Goal: Information Seeking & Learning: Learn about a topic

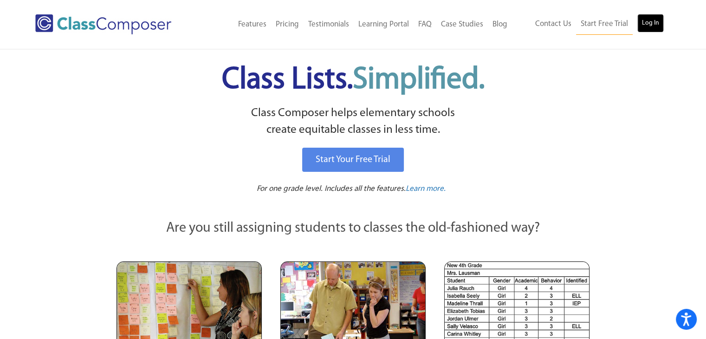
click at [651, 26] on link "Log In" at bounding box center [651, 23] width 26 height 19
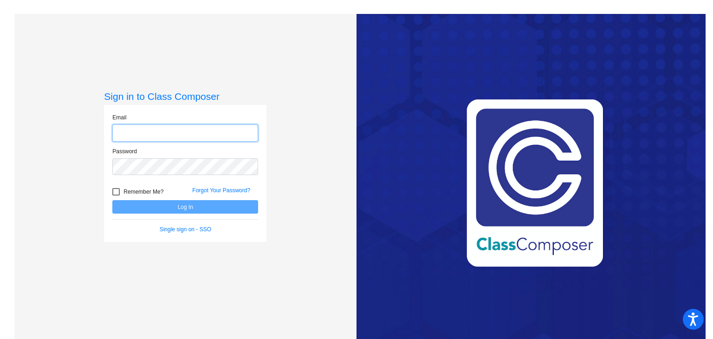
type input "[PERSON_NAME][EMAIL_ADDRESS][DOMAIN_NAME]"
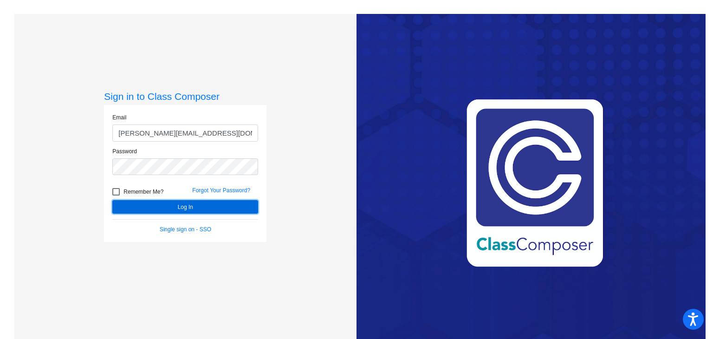
click at [173, 209] on button "Log In" at bounding box center [185, 206] width 146 height 13
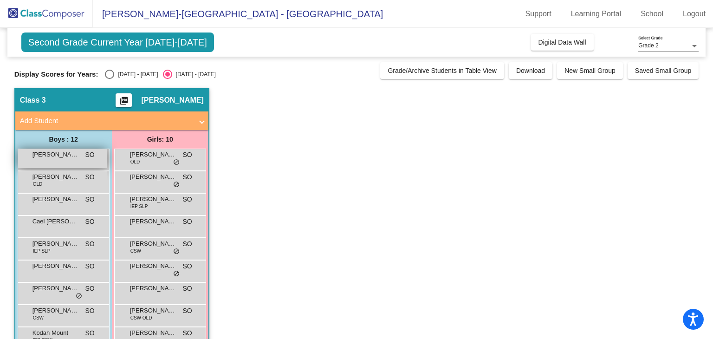
click at [88, 163] on div "[PERSON_NAME] SO lock do_not_disturb_alt" at bounding box center [62, 158] width 89 height 19
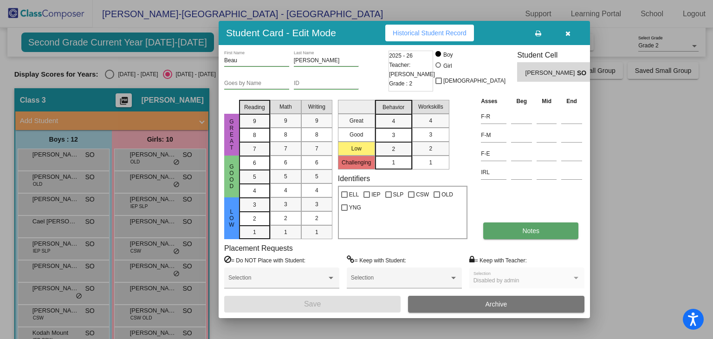
click at [536, 235] on button "Notes" at bounding box center [530, 230] width 95 height 17
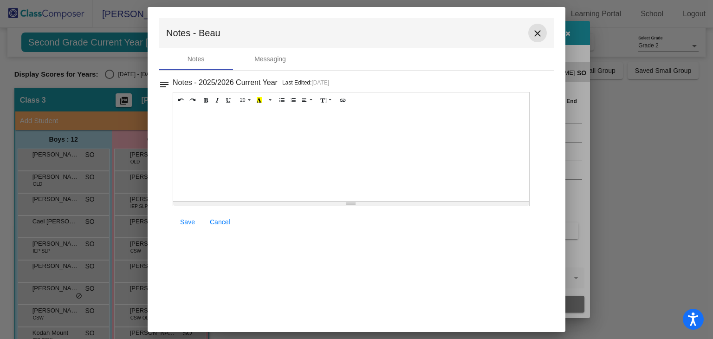
click at [541, 30] on mat-icon "close" at bounding box center [537, 33] width 11 height 11
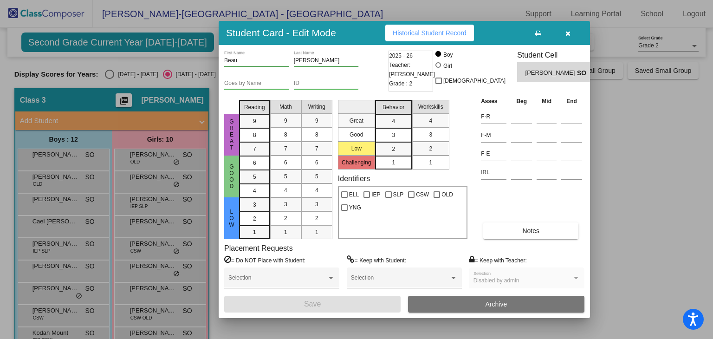
click at [562, 35] on button "button" at bounding box center [568, 33] width 30 height 17
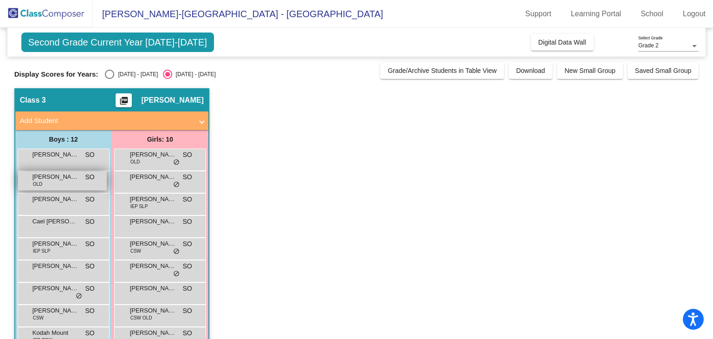
click at [62, 180] on span "[PERSON_NAME] [PERSON_NAME]" at bounding box center [56, 176] width 46 height 9
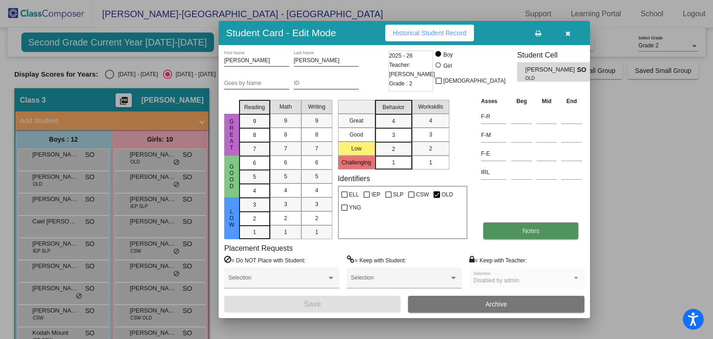
click at [551, 229] on button "Notes" at bounding box center [530, 230] width 95 height 17
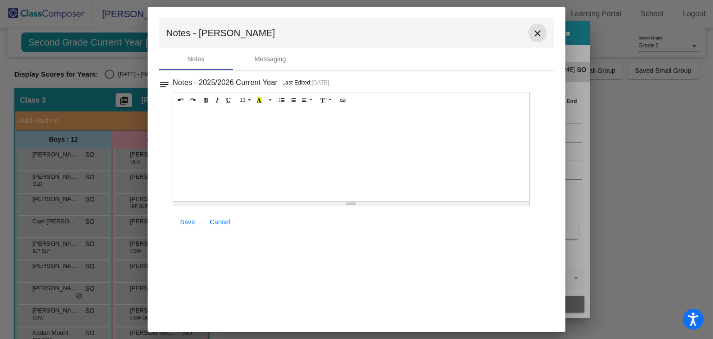
click at [537, 34] on mat-icon "close" at bounding box center [537, 33] width 11 height 11
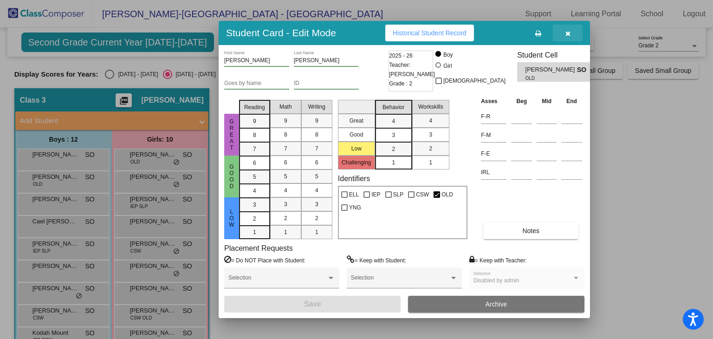
click at [566, 31] on icon "button" at bounding box center [568, 33] width 5 height 7
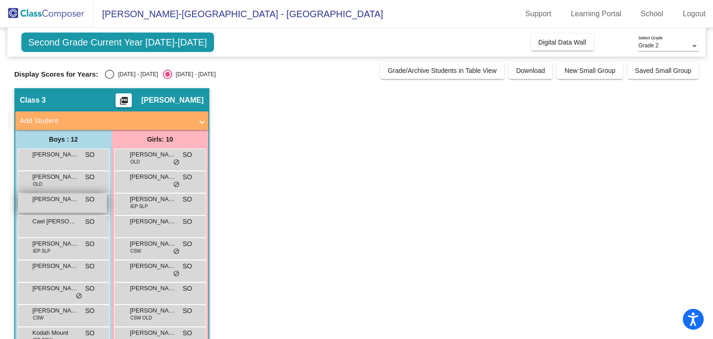
click at [56, 196] on span "[PERSON_NAME]" at bounding box center [56, 199] width 46 height 9
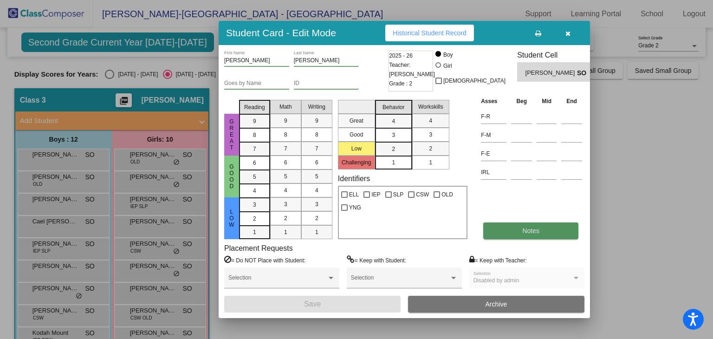
click at [507, 227] on button "Notes" at bounding box center [530, 230] width 95 height 17
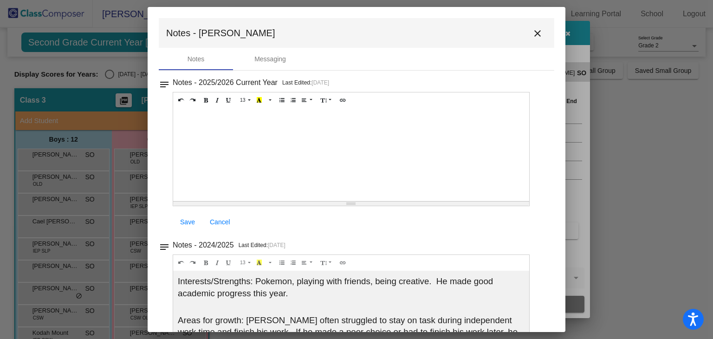
scroll to position [46, 0]
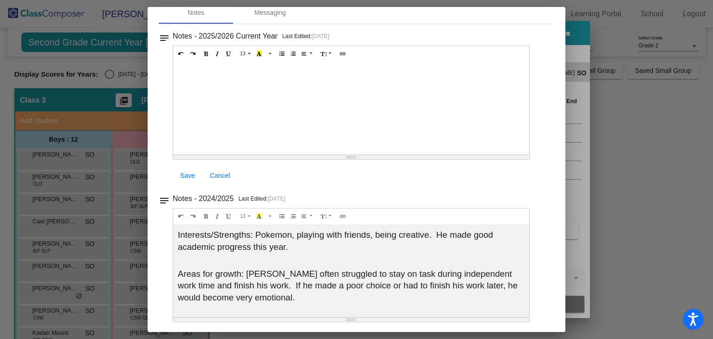
drag, startPoint x: 559, startPoint y: 71, endPoint x: 563, endPoint y: 37, distance: 34.1
click at [563, 37] on mat-dialog-container "Notes - [PERSON_NAME] close Notes Messaging notes Notes - 2025/2026 Current Yea…" at bounding box center [357, 169] width 418 height 325
drag, startPoint x: 566, startPoint y: 56, endPoint x: 563, endPoint y: 38, distance: 18.3
click at [563, 38] on div "Student Card - Edit Mode Historical Student Record [PERSON_NAME] First Name [PE…" at bounding box center [356, 169] width 713 height 339
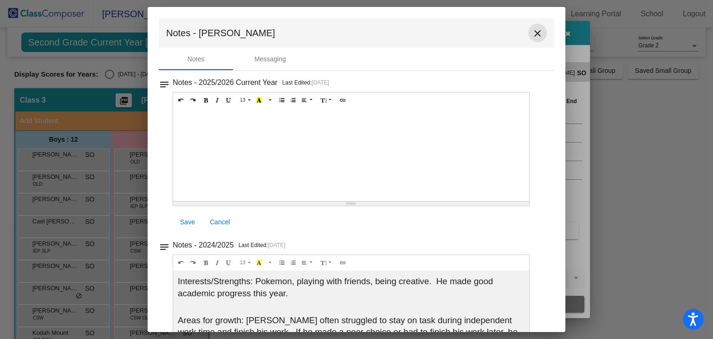
click at [532, 34] on mat-icon "close" at bounding box center [537, 33] width 11 height 11
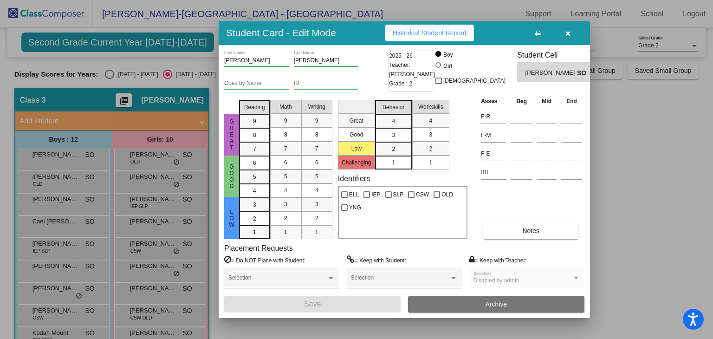
click at [568, 33] on icon "button" at bounding box center [568, 33] width 5 height 7
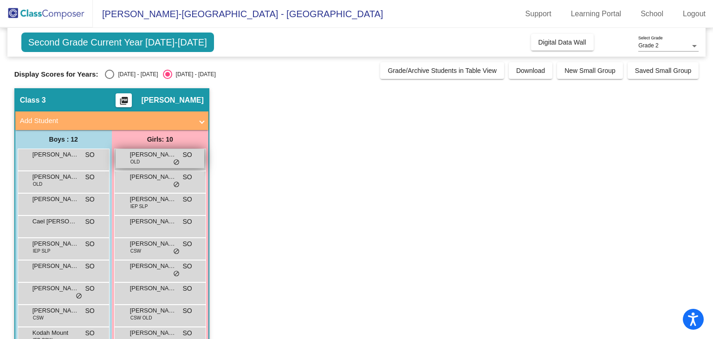
click at [159, 153] on span "[PERSON_NAME]" at bounding box center [153, 154] width 46 height 9
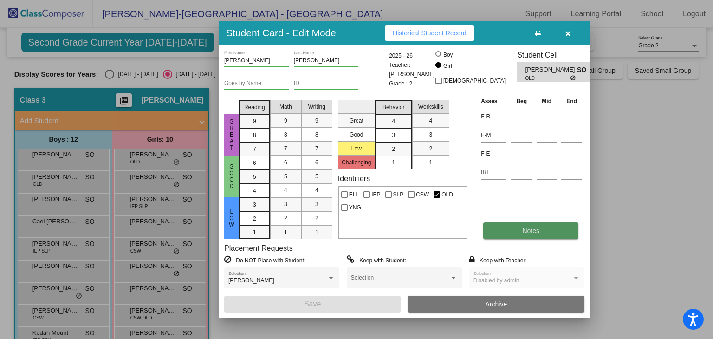
click at [531, 233] on span "Notes" at bounding box center [530, 230] width 17 height 7
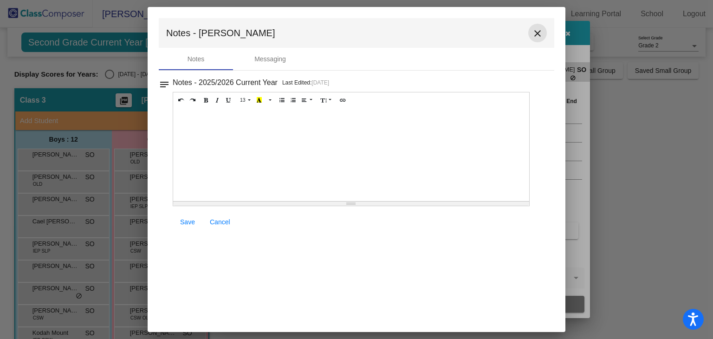
click at [537, 33] on mat-icon "close" at bounding box center [537, 33] width 11 height 11
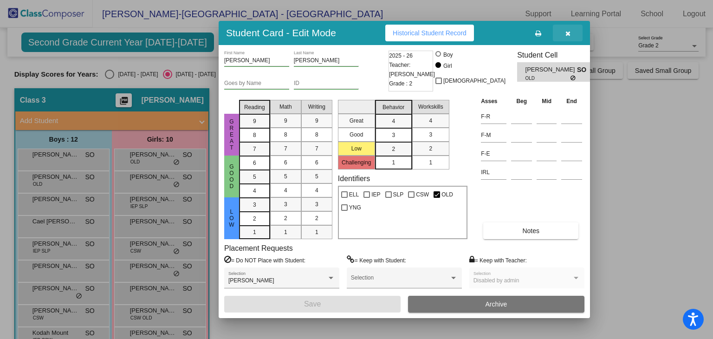
click at [569, 33] on icon "button" at bounding box center [568, 33] width 5 height 7
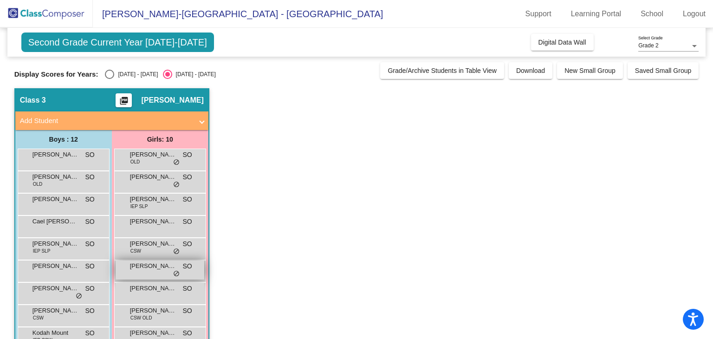
click at [149, 271] on div "[PERSON_NAME] SO lock do_not_disturb_alt" at bounding box center [160, 270] width 89 height 19
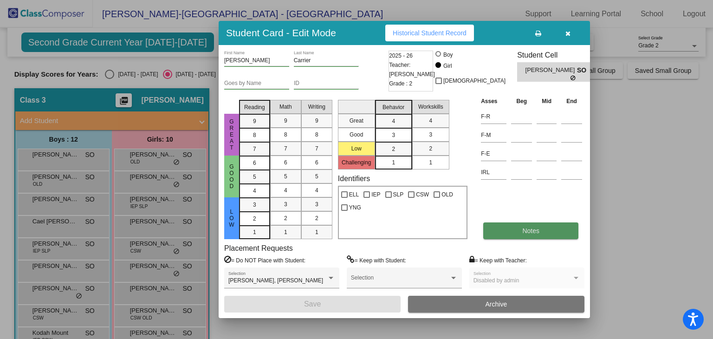
click at [546, 232] on button "Notes" at bounding box center [530, 230] width 95 height 17
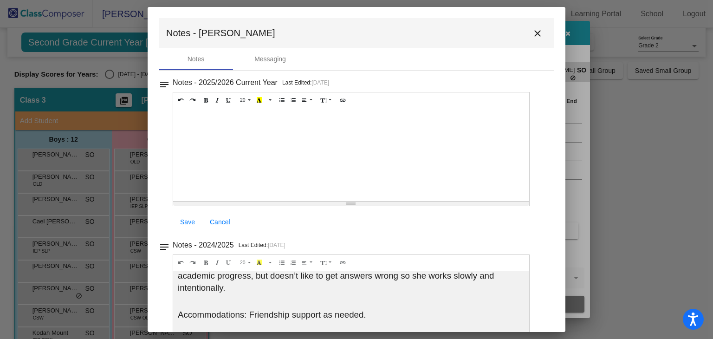
scroll to position [60, 0]
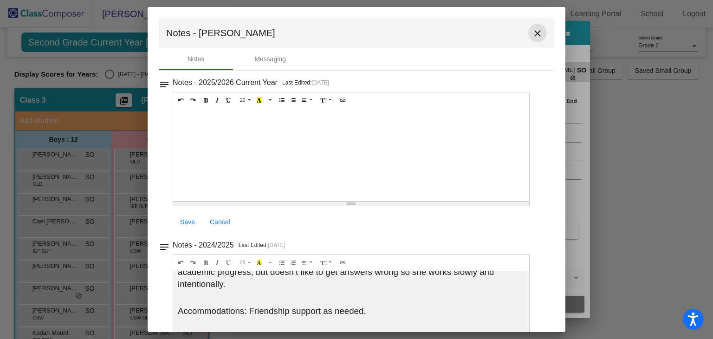
click at [533, 33] on mat-icon "close" at bounding box center [537, 33] width 11 height 11
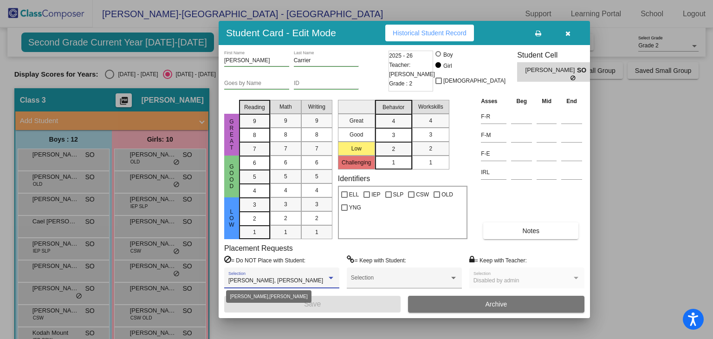
click at [331, 277] on div at bounding box center [331, 278] width 5 height 2
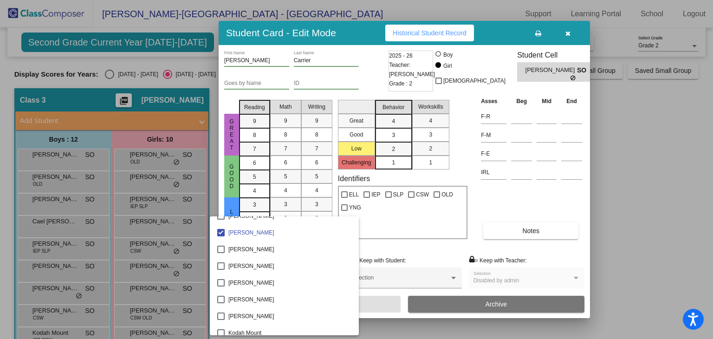
scroll to position [1305, 0]
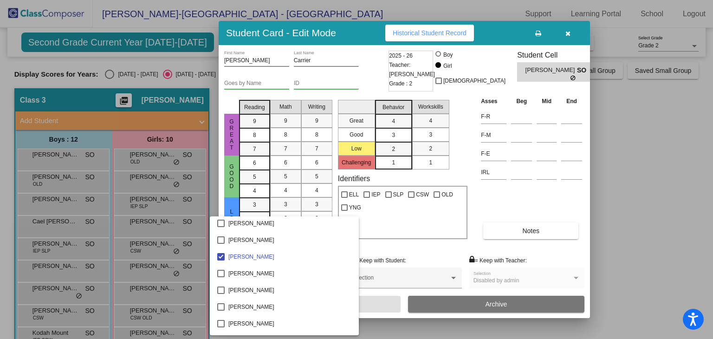
click at [441, 241] on div at bounding box center [356, 169] width 713 height 339
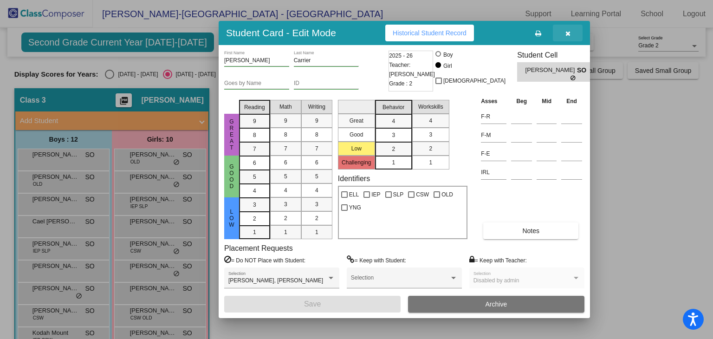
click at [570, 31] on icon "button" at bounding box center [568, 33] width 5 height 7
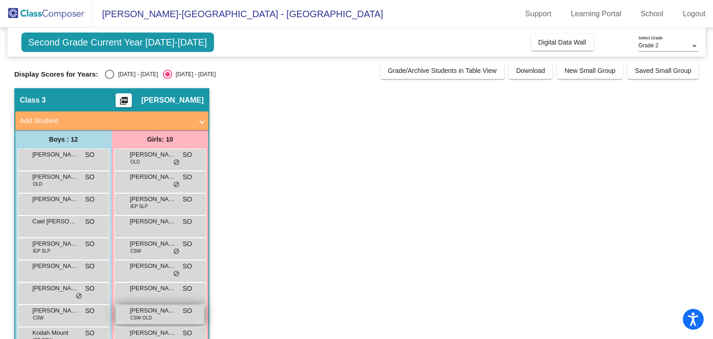
click at [139, 308] on span "[PERSON_NAME]" at bounding box center [153, 310] width 46 height 9
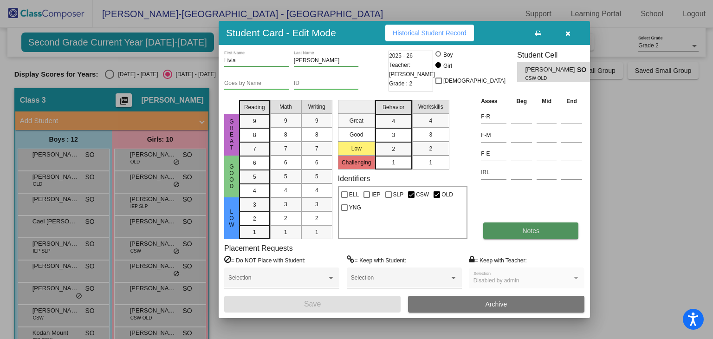
click at [534, 235] on button "Notes" at bounding box center [530, 230] width 95 height 17
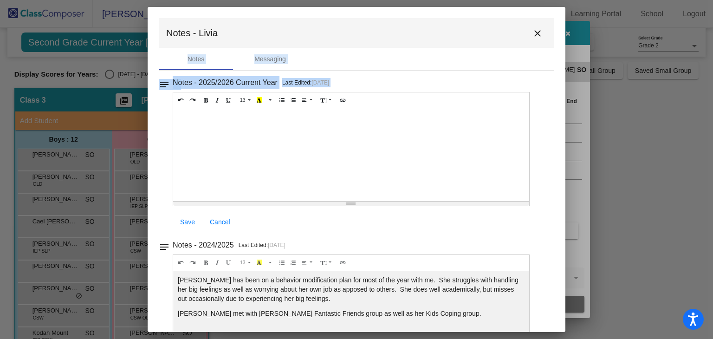
scroll to position [0, 0]
click at [533, 32] on mat-icon "close" at bounding box center [537, 33] width 11 height 11
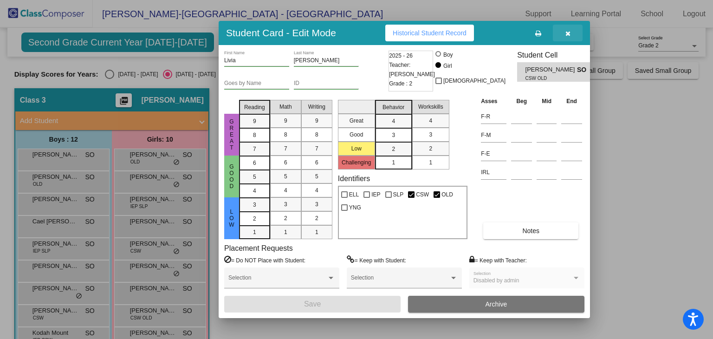
click at [569, 32] on icon "button" at bounding box center [568, 33] width 5 height 7
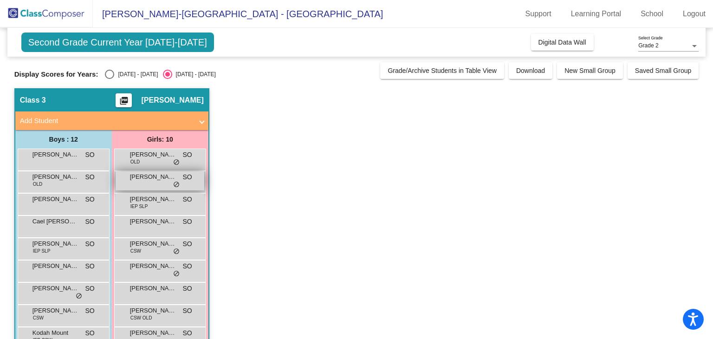
click at [166, 181] on span "[PERSON_NAME]" at bounding box center [153, 176] width 46 height 9
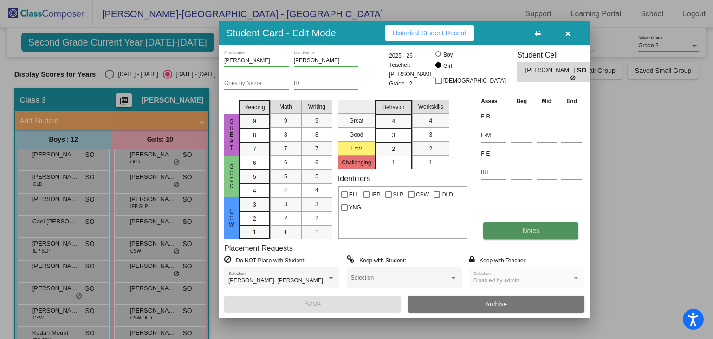
click at [533, 233] on span "Notes" at bounding box center [530, 230] width 17 height 7
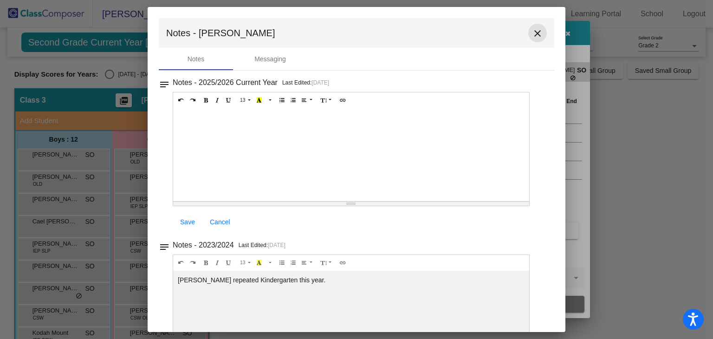
click at [535, 33] on mat-icon "close" at bounding box center [537, 33] width 11 height 11
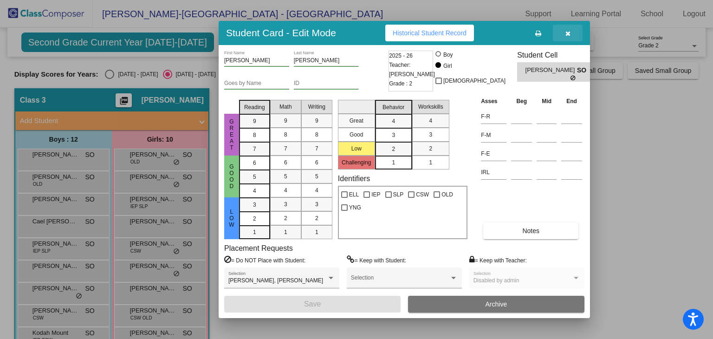
click at [569, 31] on icon "button" at bounding box center [568, 33] width 5 height 7
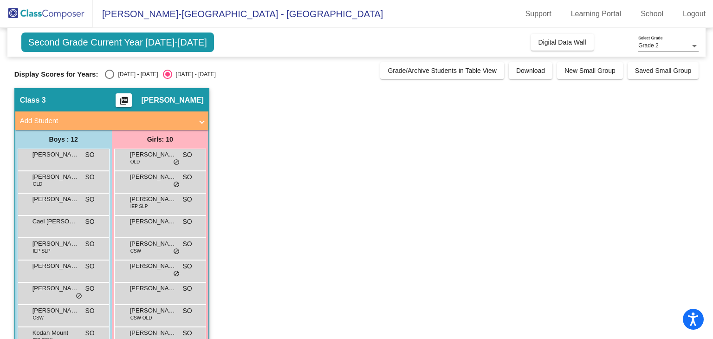
scroll to position [91, 0]
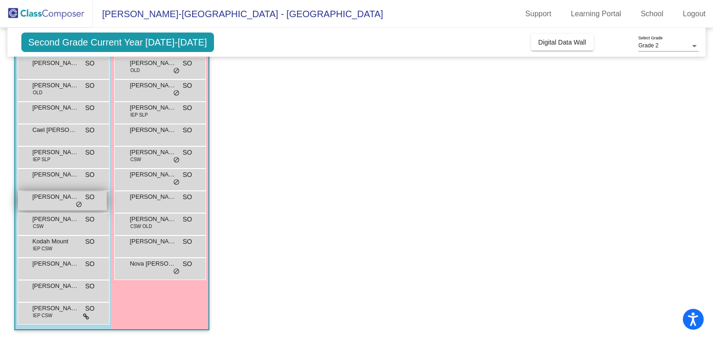
click at [51, 201] on div "[PERSON_NAME] SO lock do_not_disturb_alt" at bounding box center [62, 200] width 89 height 19
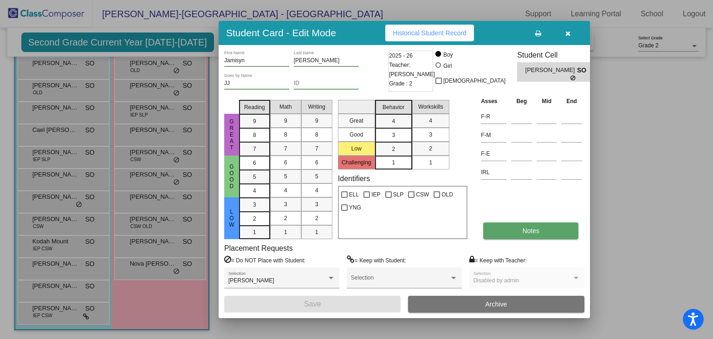
click at [531, 232] on span "Notes" at bounding box center [530, 230] width 17 height 7
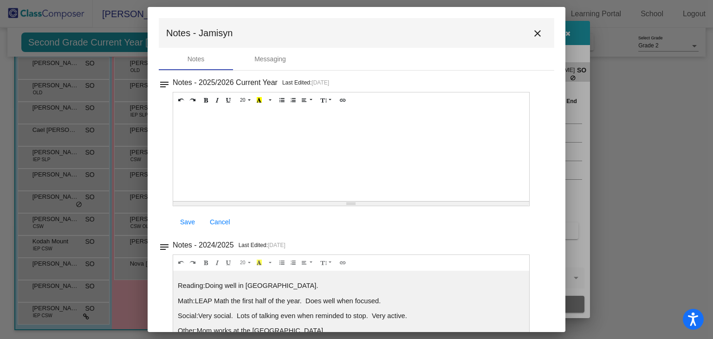
drag, startPoint x: 561, startPoint y: 193, endPoint x: 562, endPoint y: 215, distance: 21.4
click at [562, 215] on mat-dialog-container "Notes - Jamisyn close Notes Messaging notes Notes - 2025/2026 Current Year Last…" at bounding box center [357, 169] width 418 height 325
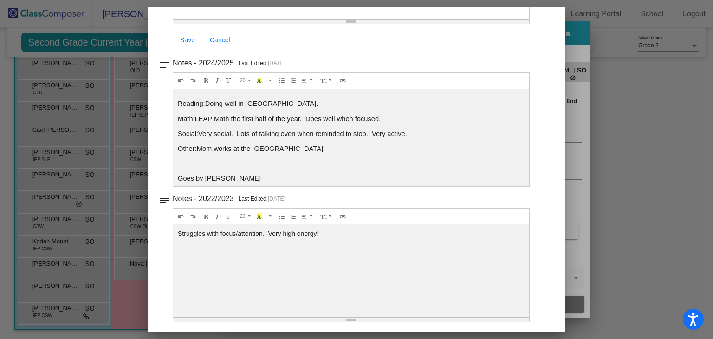
scroll to position [0, 0]
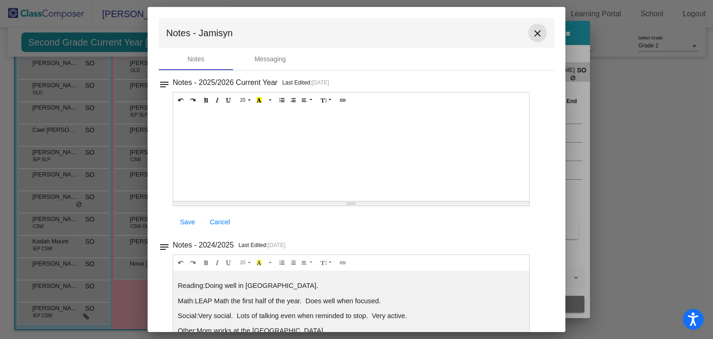
click at [533, 31] on mat-icon "close" at bounding box center [537, 33] width 11 height 11
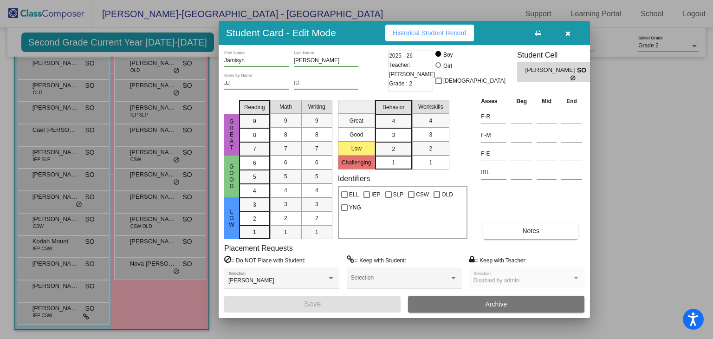
click at [568, 35] on icon "button" at bounding box center [568, 33] width 5 height 7
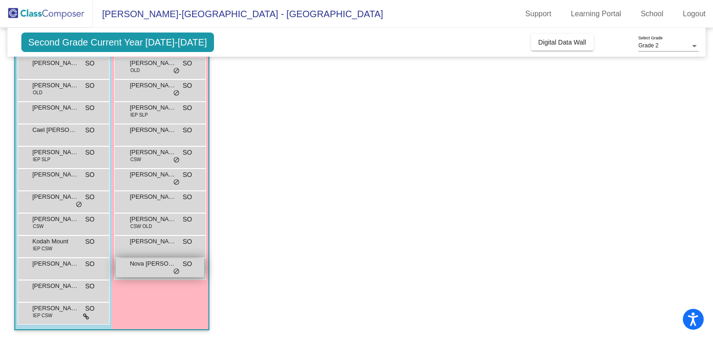
click at [153, 267] on div "Nova [PERSON_NAME] SO lock do_not_disturb_alt" at bounding box center [160, 267] width 89 height 19
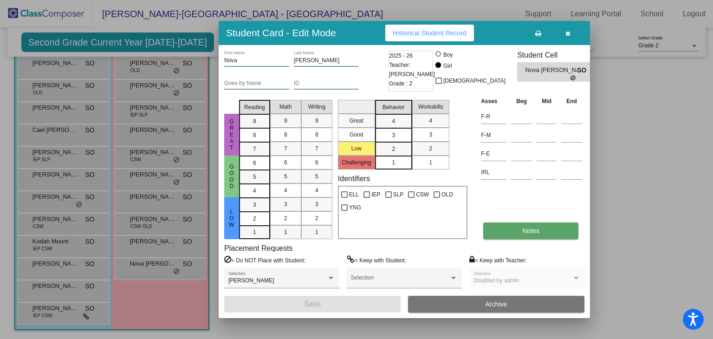
click at [514, 229] on button "Notes" at bounding box center [530, 230] width 95 height 17
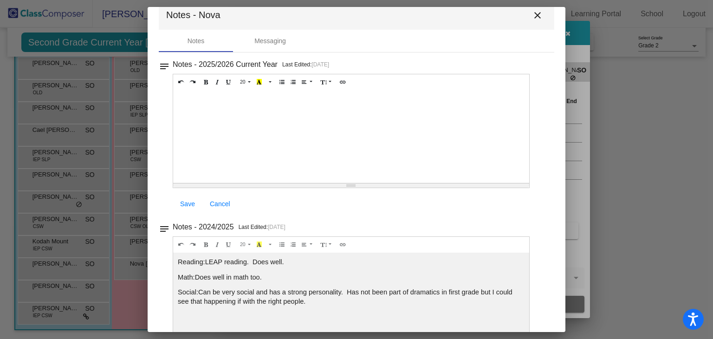
scroll to position [10, 0]
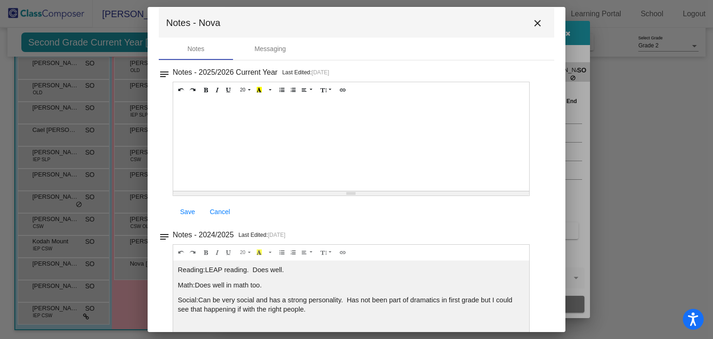
click at [532, 21] on mat-icon "close" at bounding box center [537, 23] width 11 height 11
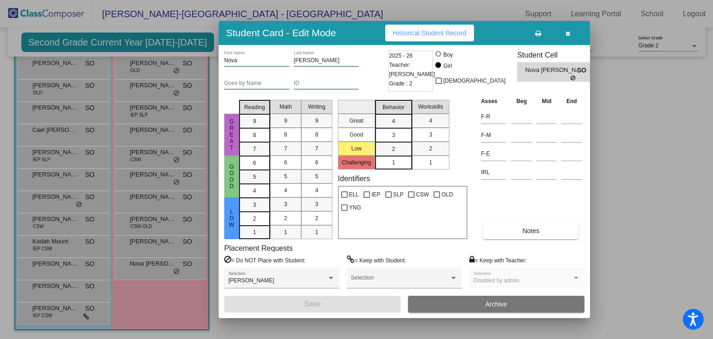
click at [568, 33] on icon "button" at bounding box center [568, 33] width 5 height 7
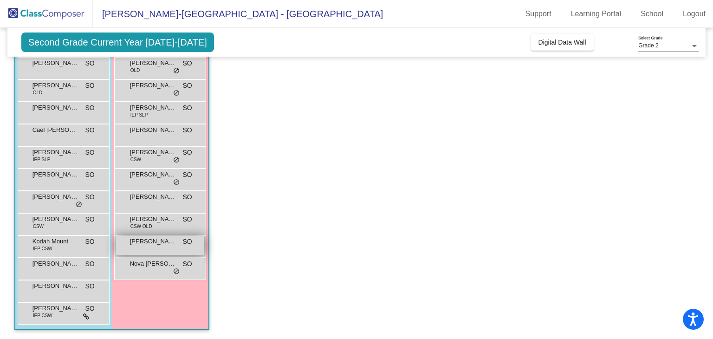
click at [148, 243] on span "[PERSON_NAME] [PERSON_NAME]" at bounding box center [153, 241] width 46 height 9
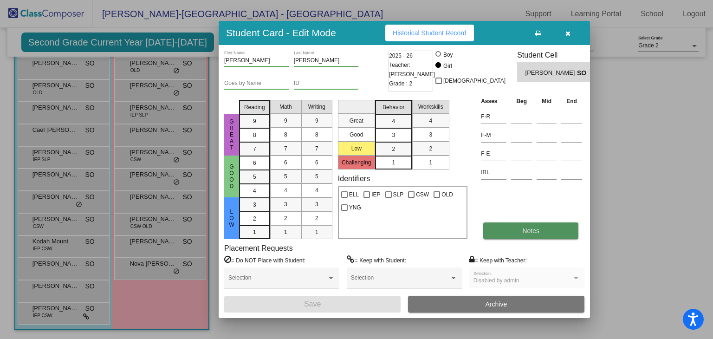
click at [532, 224] on button "Notes" at bounding box center [530, 230] width 95 height 17
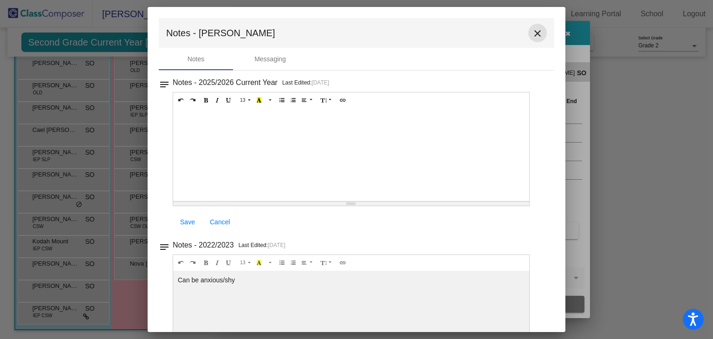
click at [532, 32] on mat-icon "close" at bounding box center [537, 33] width 11 height 11
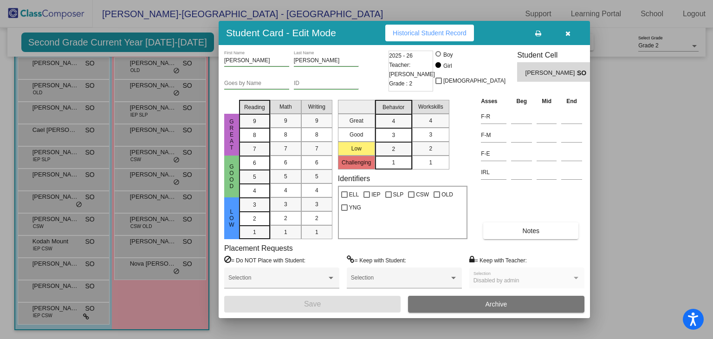
click at [566, 33] on icon "button" at bounding box center [568, 33] width 5 height 7
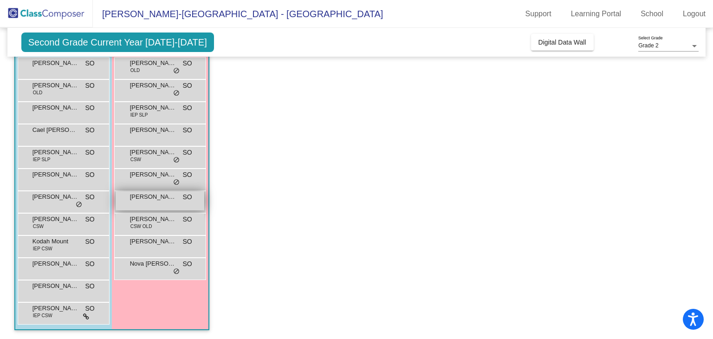
click at [163, 202] on div "[PERSON_NAME] SO lock do_not_disturb_alt" at bounding box center [160, 200] width 89 height 19
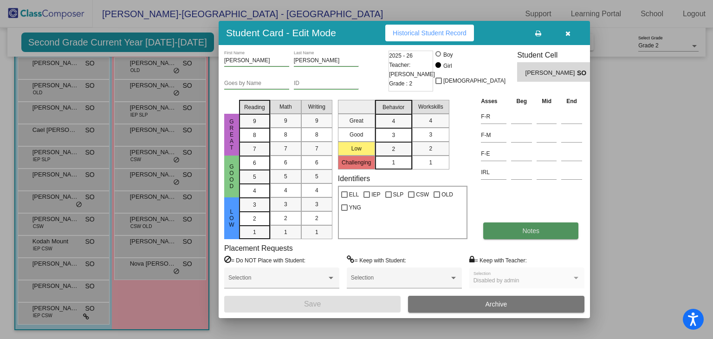
click at [530, 228] on span "Notes" at bounding box center [530, 230] width 17 height 7
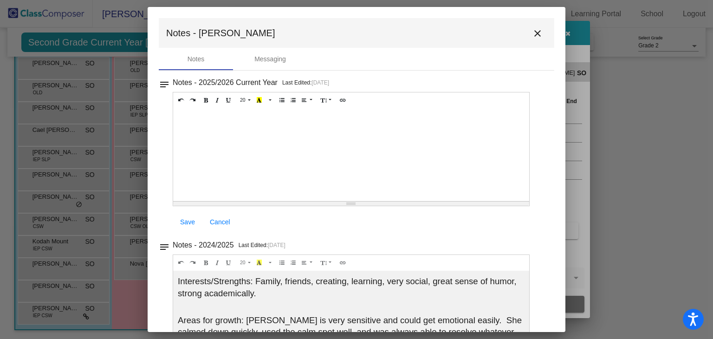
drag, startPoint x: 560, startPoint y: 127, endPoint x: 563, endPoint y: 183, distance: 55.8
click at [563, 183] on mat-dialog-container "Notes - [PERSON_NAME] close Notes Messaging notes Notes - 2025/2026 Current Yea…" at bounding box center [357, 169] width 418 height 325
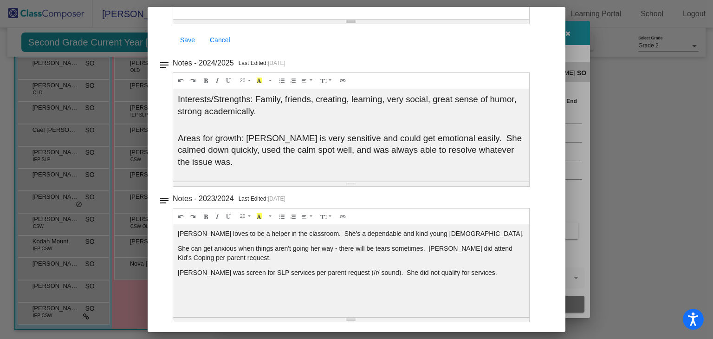
scroll to position [0, 0]
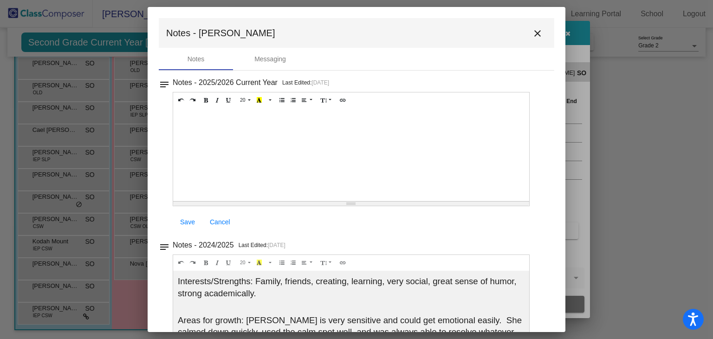
click at [532, 33] on mat-icon "close" at bounding box center [537, 33] width 11 height 11
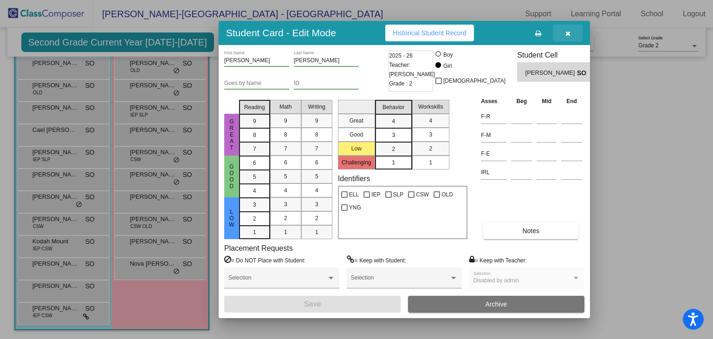
click at [571, 28] on button "button" at bounding box center [568, 33] width 30 height 17
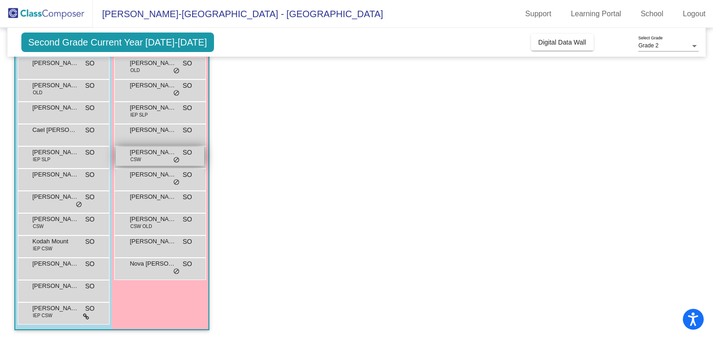
click at [152, 158] on div "[PERSON_NAME] CSW SO lock do_not_disturb_alt" at bounding box center [160, 156] width 89 height 19
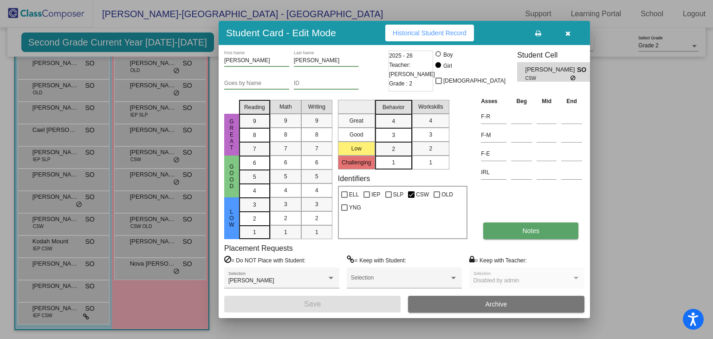
click at [524, 227] on span "Notes" at bounding box center [530, 230] width 17 height 7
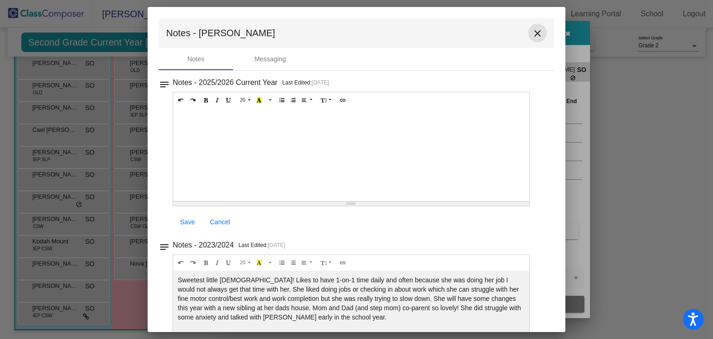
click at [535, 32] on mat-icon "close" at bounding box center [537, 33] width 11 height 11
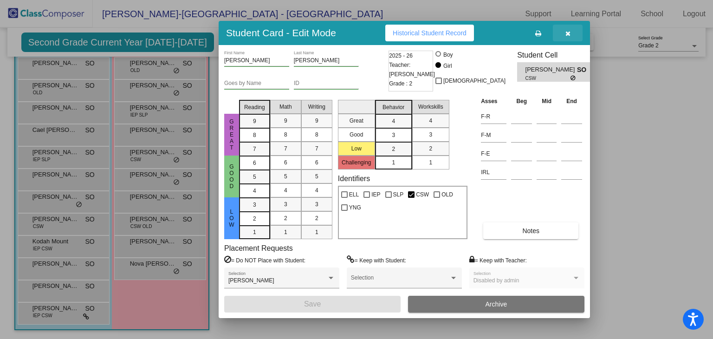
click at [567, 32] on icon "button" at bounding box center [568, 33] width 5 height 7
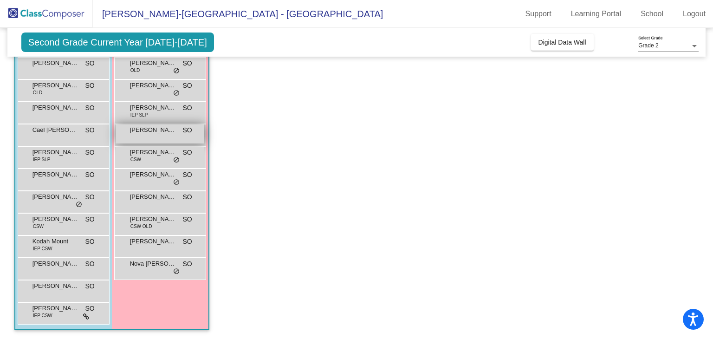
click at [167, 134] on div "[PERSON_NAME] SO lock do_not_disturb_alt" at bounding box center [160, 133] width 89 height 19
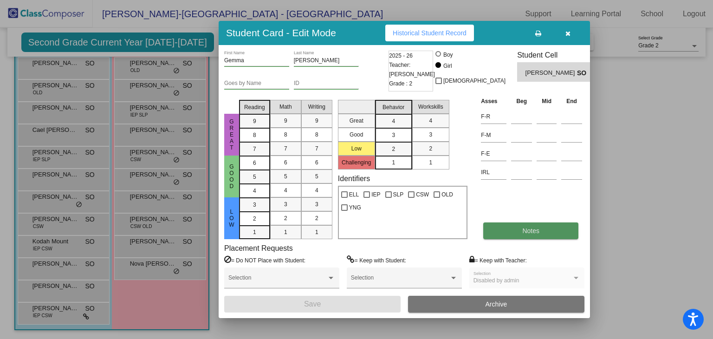
click at [550, 233] on button "Notes" at bounding box center [530, 230] width 95 height 17
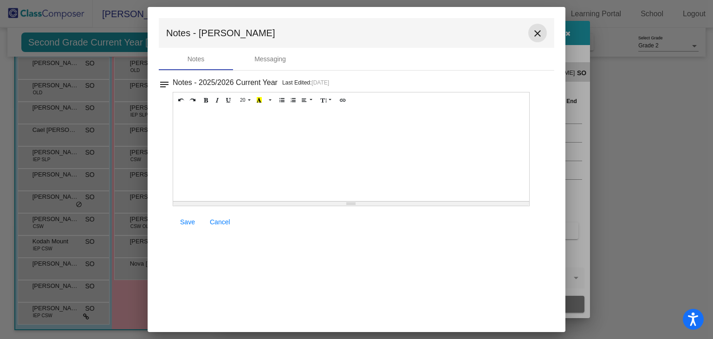
click at [539, 32] on mat-icon "close" at bounding box center [537, 33] width 11 height 11
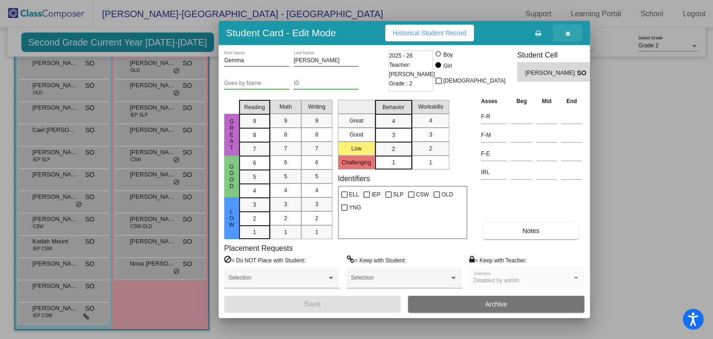
click at [568, 30] on icon "button" at bounding box center [568, 33] width 5 height 7
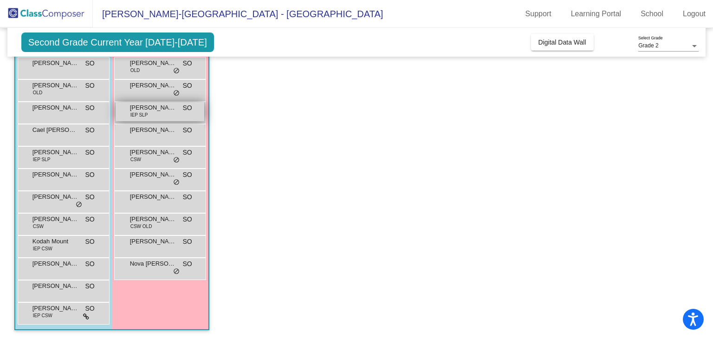
click at [168, 113] on div "[PERSON_NAME] IEP SLP SO lock do_not_disturb_alt" at bounding box center [160, 111] width 89 height 19
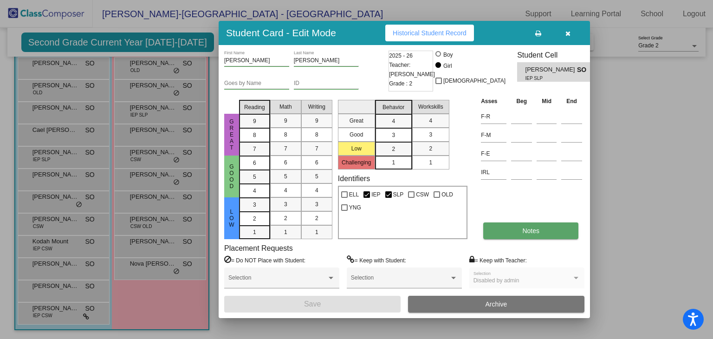
click at [516, 228] on button "Notes" at bounding box center [530, 230] width 95 height 17
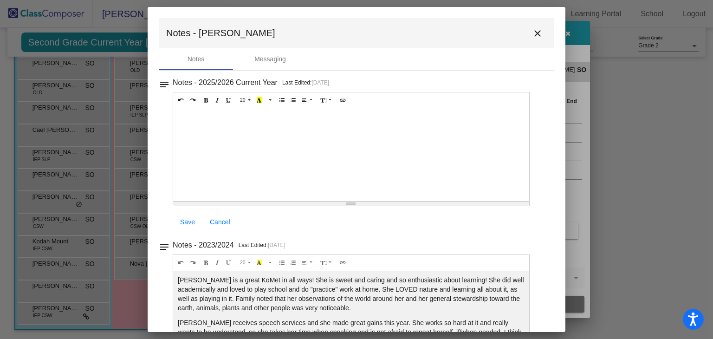
click at [533, 35] on mat-icon "close" at bounding box center [537, 33] width 11 height 11
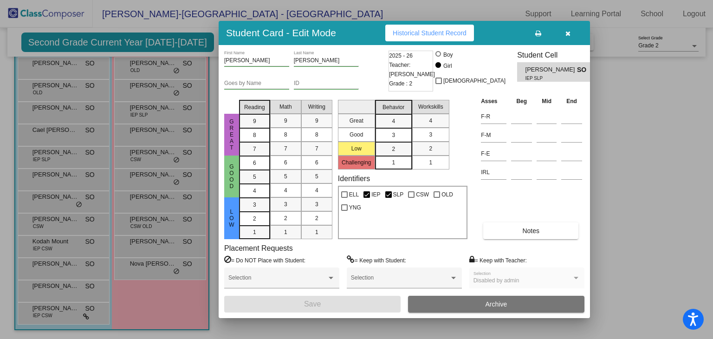
click at [566, 31] on icon "button" at bounding box center [568, 33] width 5 height 7
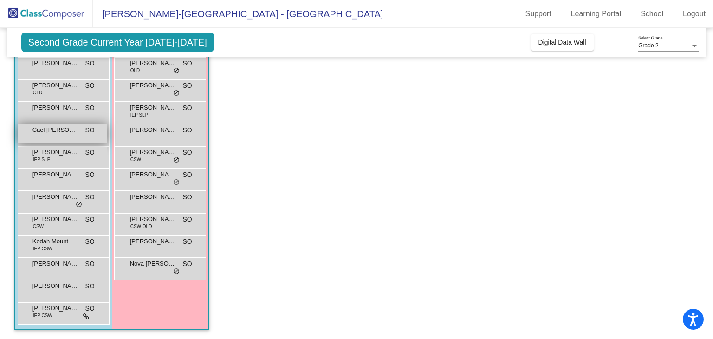
click at [46, 135] on div "Cael [PERSON_NAME] SO lock do_not_disturb_alt" at bounding box center [62, 133] width 89 height 19
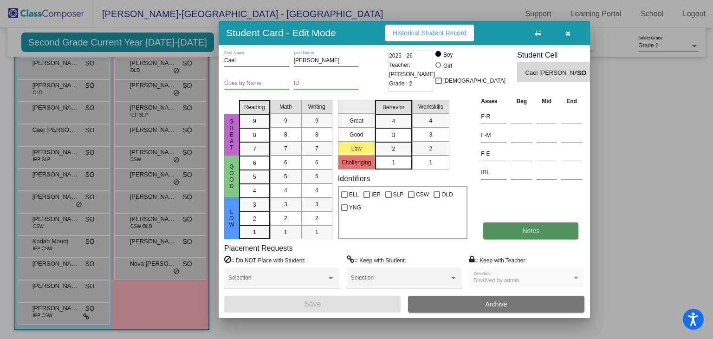
click at [531, 230] on span "Notes" at bounding box center [530, 230] width 17 height 7
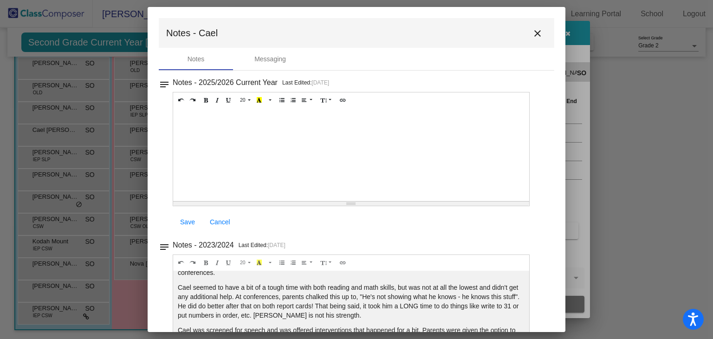
click at [533, 30] on mat-icon "close" at bounding box center [537, 33] width 11 height 11
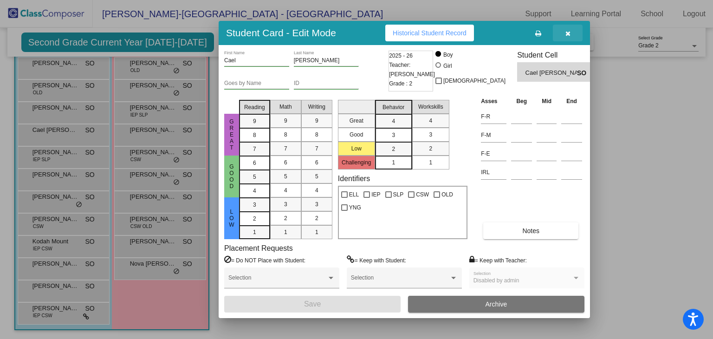
click at [567, 32] on icon "button" at bounding box center [568, 33] width 5 height 7
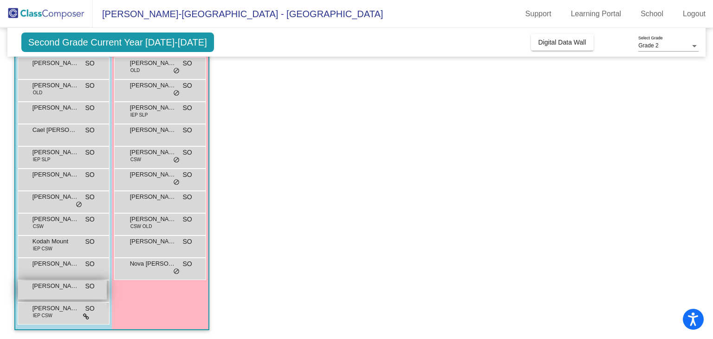
click at [67, 283] on span "[PERSON_NAME]" at bounding box center [56, 285] width 46 height 9
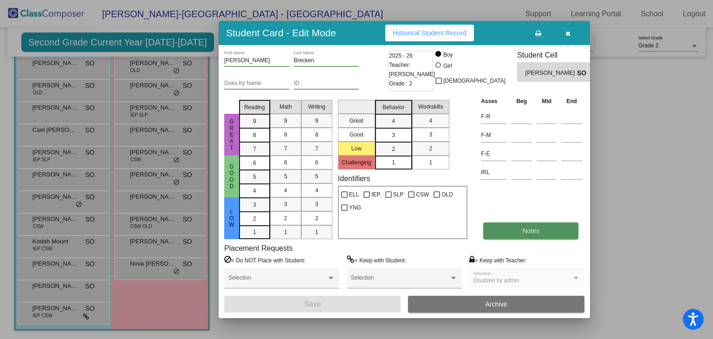
click at [539, 231] on span "Notes" at bounding box center [530, 230] width 17 height 7
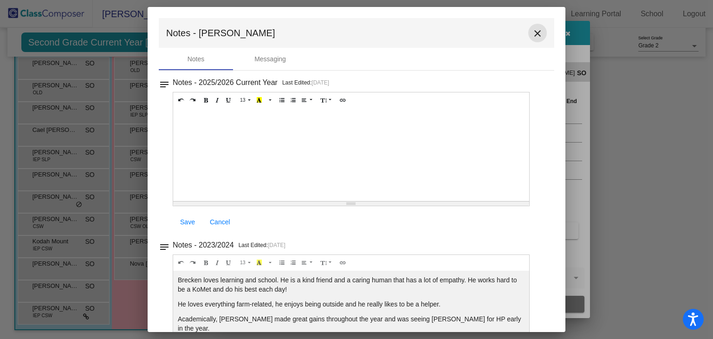
click at [533, 30] on mat-icon "close" at bounding box center [537, 33] width 11 height 11
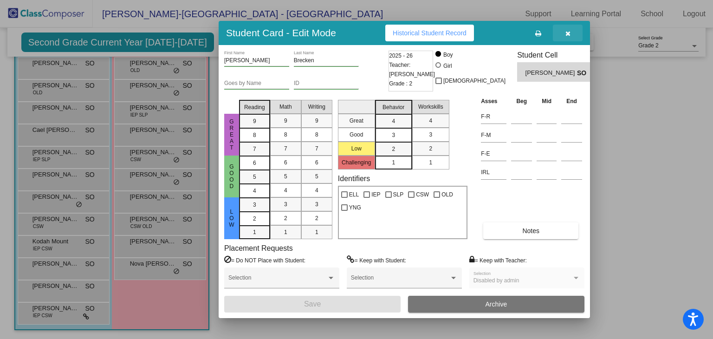
click at [567, 31] on icon "button" at bounding box center [568, 33] width 5 height 7
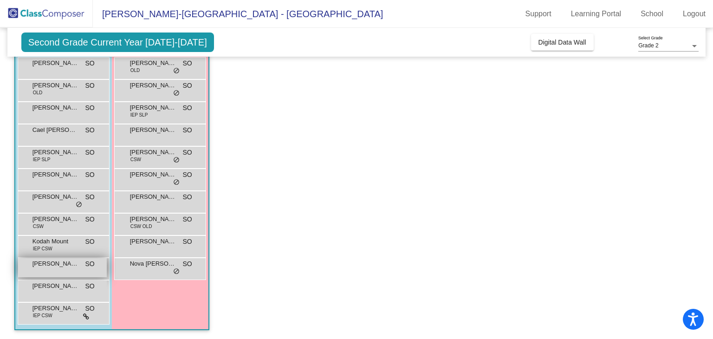
click at [63, 263] on span "[PERSON_NAME]" at bounding box center [56, 263] width 46 height 9
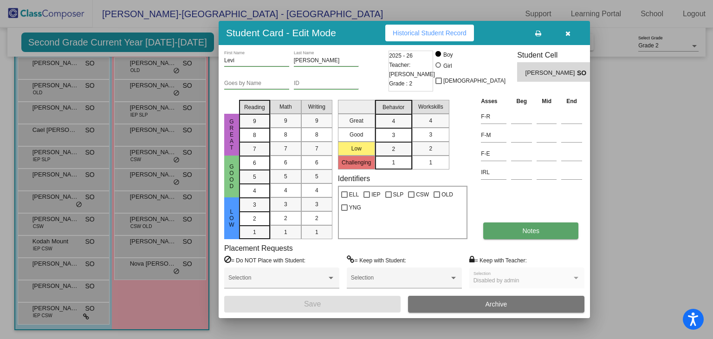
click at [512, 234] on button "Notes" at bounding box center [530, 230] width 95 height 17
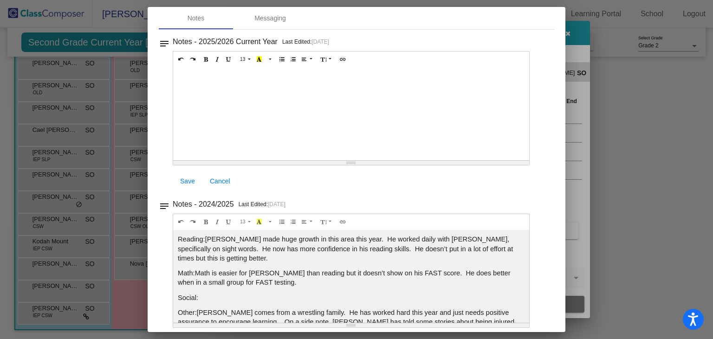
scroll to position [46, 0]
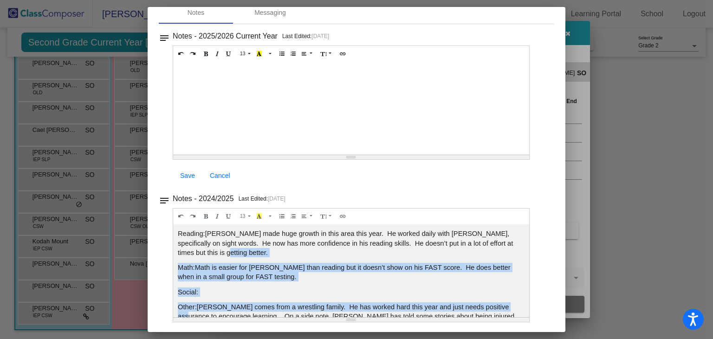
drag, startPoint x: 520, startPoint y: 250, endPoint x: 527, endPoint y: 297, distance: 47.0
click at [527, 187] on div "Notes - 2024/2025 Last Edited: [DATE] 13 8 9 10 11 12 14 18 24 36 Background Co…" at bounding box center [361, 108] width 376 height 157
click at [509, 281] on span "Reading: [PERSON_NAME] made huge growth in this area this year. He worked daily…" at bounding box center [351, 287] width 347 height 117
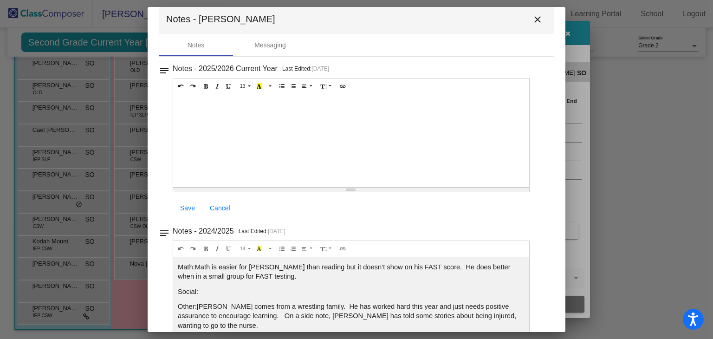
scroll to position [0, 0]
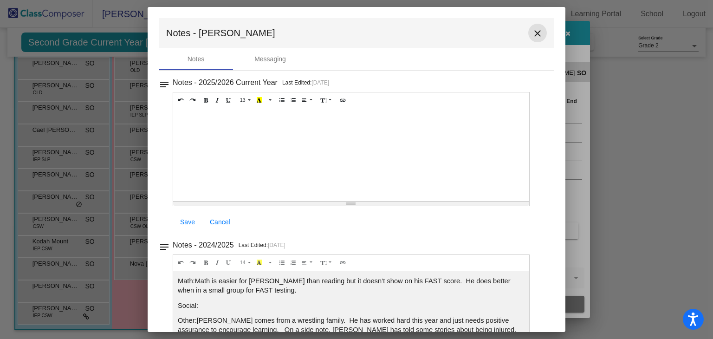
click at [532, 28] on mat-icon "close" at bounding box center [537, 33] width 11 height 11
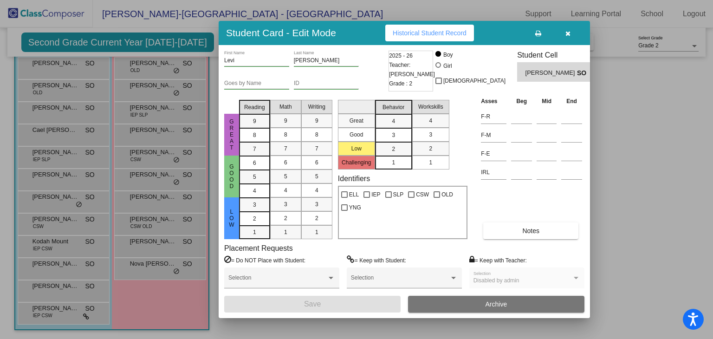
click at [567, 34] on icon "button" at bounding box center [568, 33] width 5 height 7
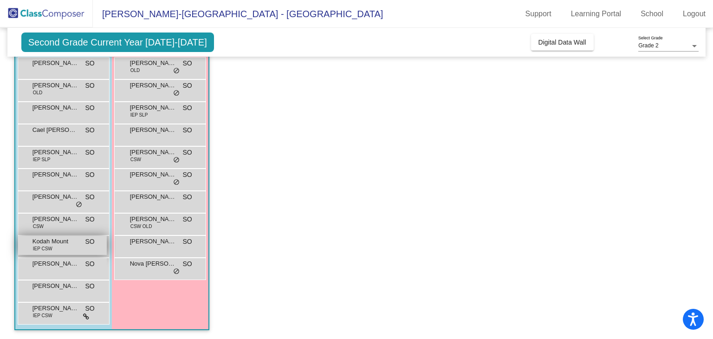
click at [61, 246] on div "Kodah Mount IEP CSW SO lock do_not_disturb_alt" at bounding box center [62, 245] width 89 height 19
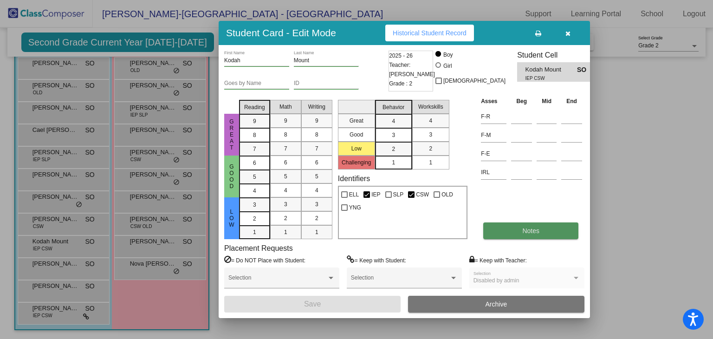
click at [552, 227] on button "Notes" at bounding box center [530, 230] width 95 height 17
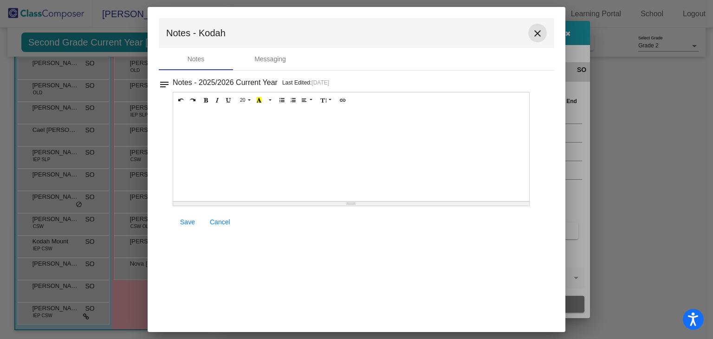
click at [536, 30] on mat-icon "close" at bounding box center [537, 33] width 11 height 11
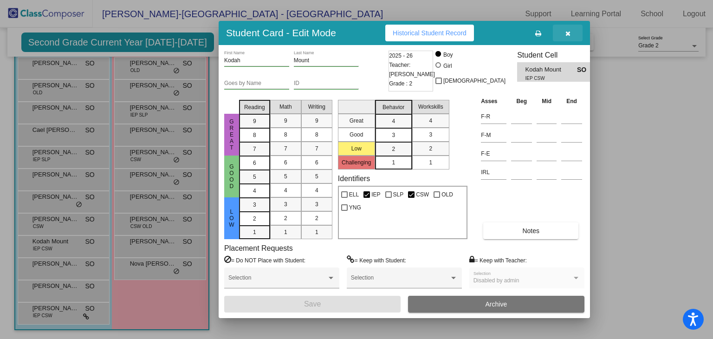
click at [569, 33] on icon "button" at bounding box center [568, 33] width 5 height 7
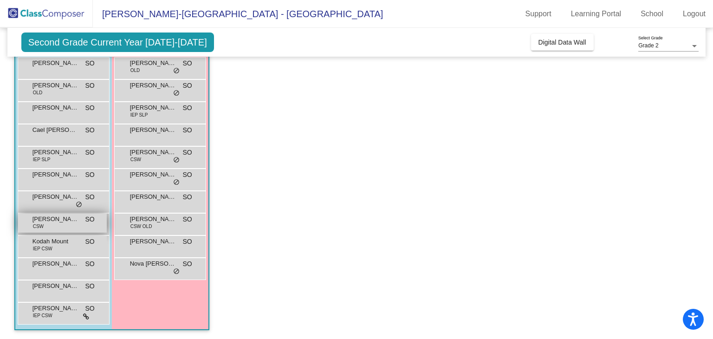
click at [67, 225] on div "[PERSON_NAME] CSW SO lock do_not_disturb_alt" at bounding box center [62, 223] width 89 height 19
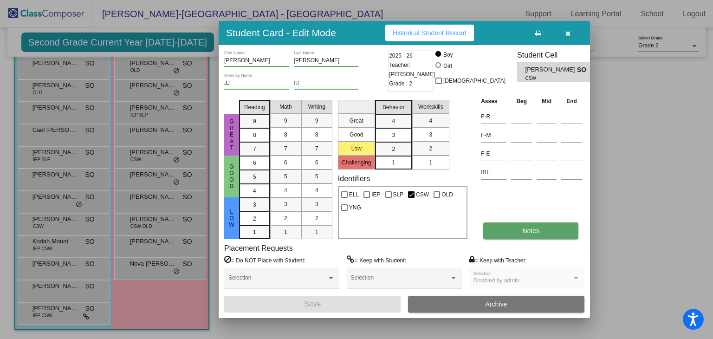
click at [529, 226] on button "Notes" at bounding box center [530, 230] width 95 height 17
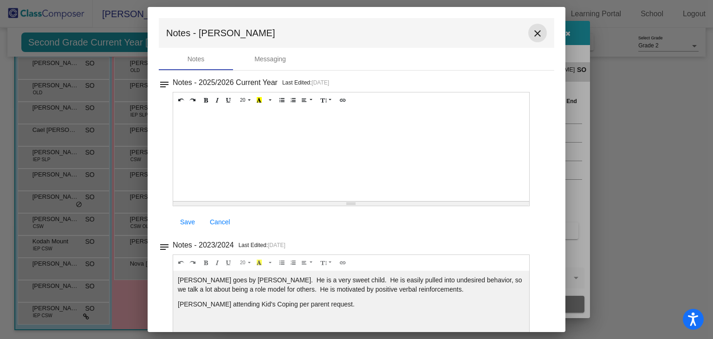
click at [533, 34] on mat-icon "close" at bounding box center [537, 33] width 11 height 11
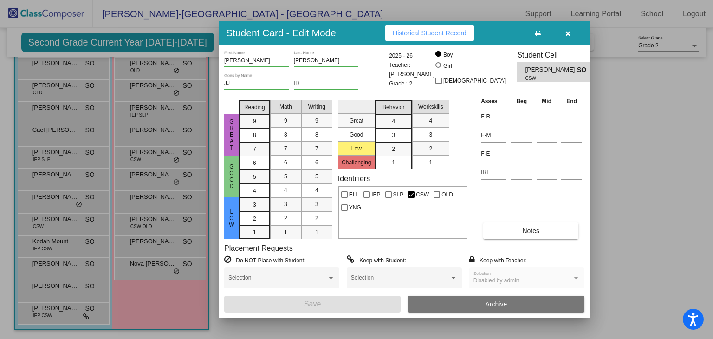
click at [563, 33] on button "button" at bounding box center [568, 33] width 30 height 17
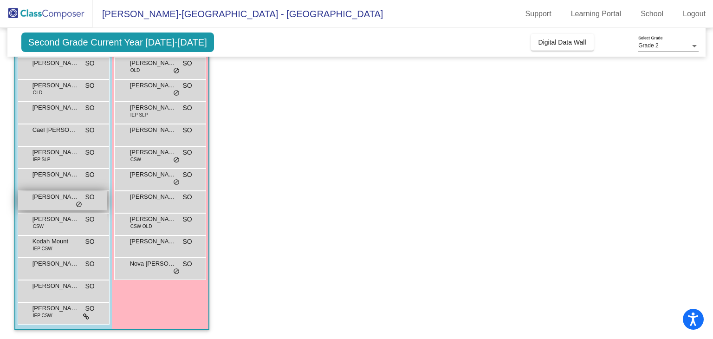
click at [55, 193] on span "[PERSON_NAME]" at bounding box center [56, 196] width 46 height 9
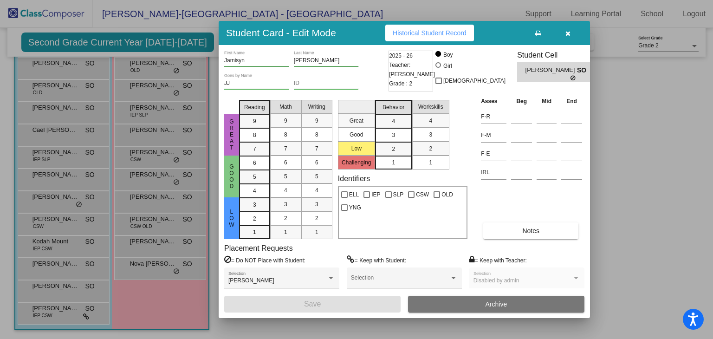
click at [56, 178] on div at bounding box center [356, 169] width 713 height 339
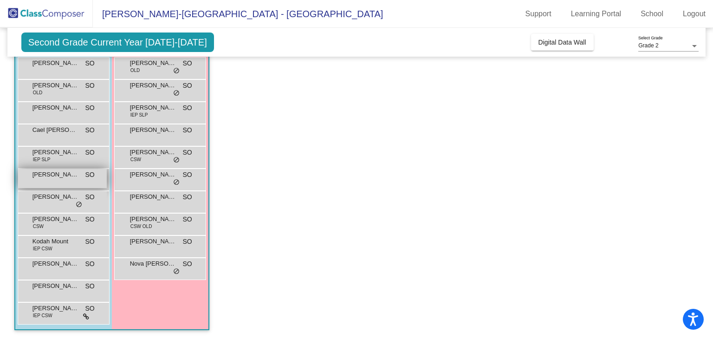
click at [59, 179] on div "[PERSON_NAME] SO lock do_not_disturb_alt" at bounding box center [62, 178] width 89 height 19
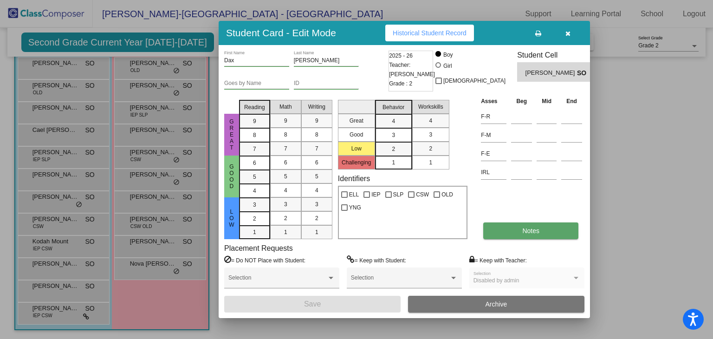
click at [509, 229] on button "Notes" at bounding box center [530, 230] width 95 height 17
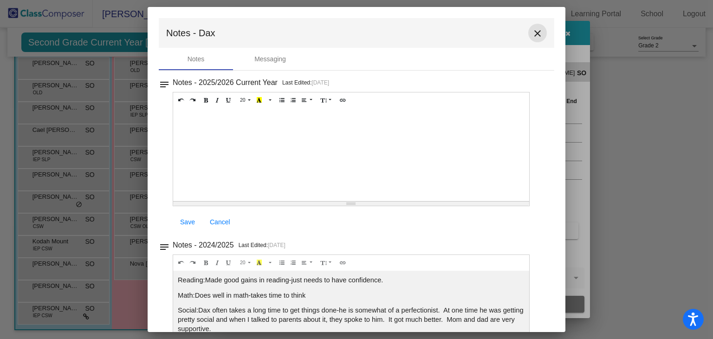
click at [532, 34] on mat-icon "close" at bounding box center [537, 33] width 11 height 11
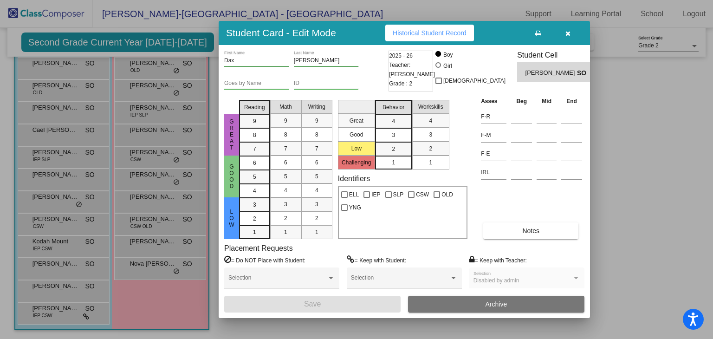
click at [564, 33] on button "button" at bounding box center [568, 33] width 30 height 17
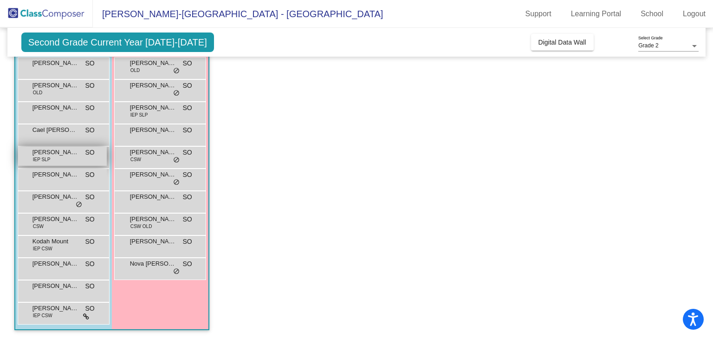
click at [65, 158] on div "[PERSON_NAME] IEP SLP SO lock do_not_disturb_alt" at bounding box center [62, 156] width 89 height 19
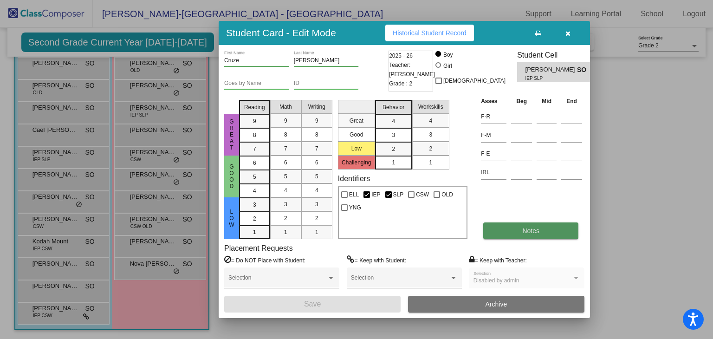
click at [528, 231] on span "Notes" at bounding box center [530, 230] width 17 height 7
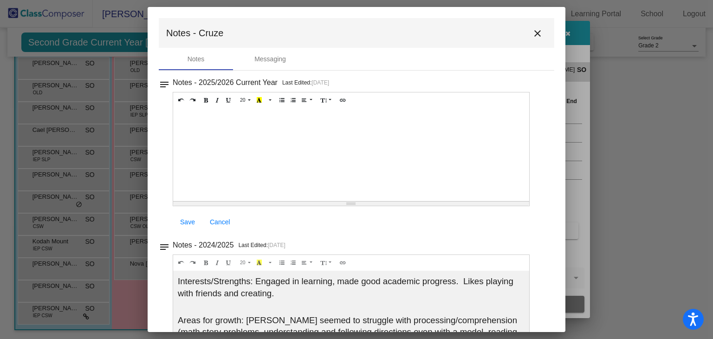
click at [534, 33] on mat-icon "close" at bounding box center [537, 33] width 11 height 11
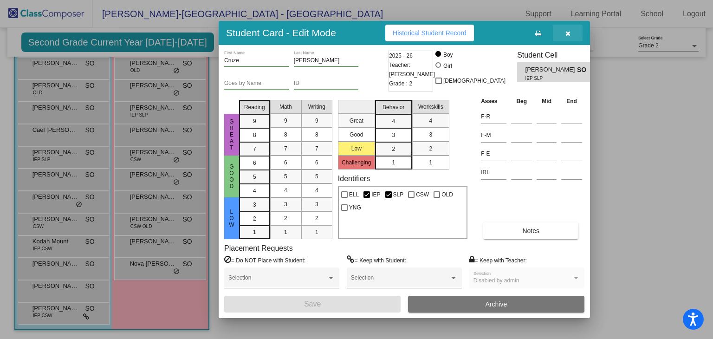
click at [568, 32] on icon "button" at bounding box center [568, 33] width 5 height 7
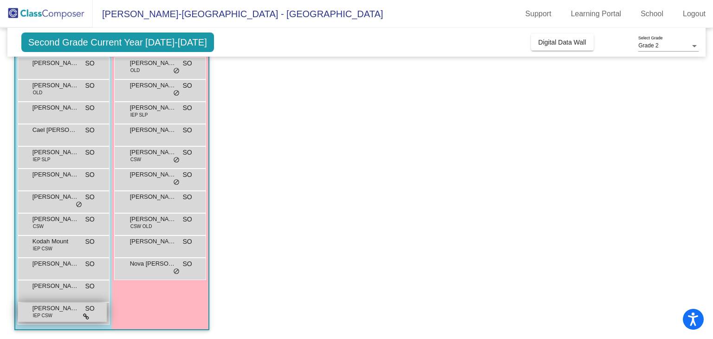
click at [53, 307] on span "[PERSON_NAME]" at bounding box center [56, 308] width 46 height 9
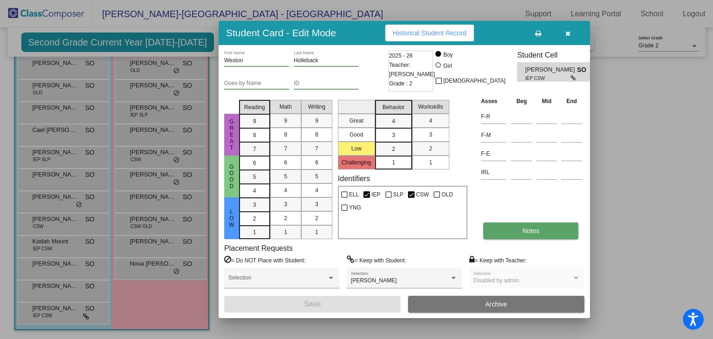
click at [543, 229] on button "Notes" at bounding box center [530, 230] width 95 height 17
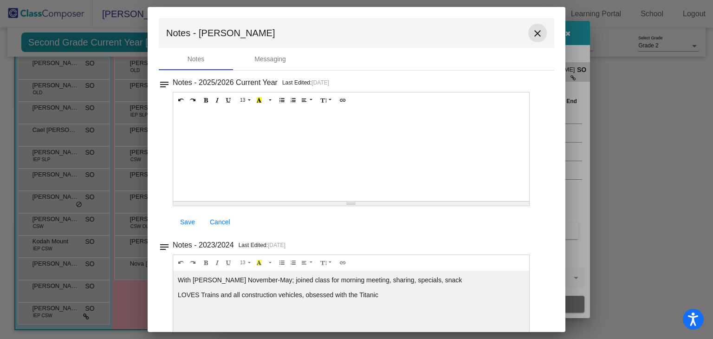
click at [536, 36] on mat-icon "close" at bounding box center [537, 33] width 11 height 11
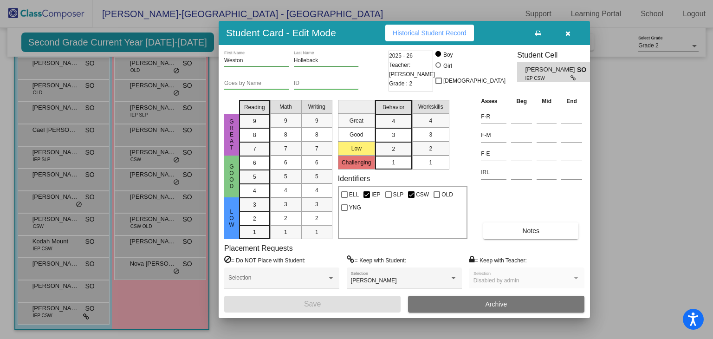
click at [568, 31] on icon "button" at bounding box center [568, 33] width 5 height 7
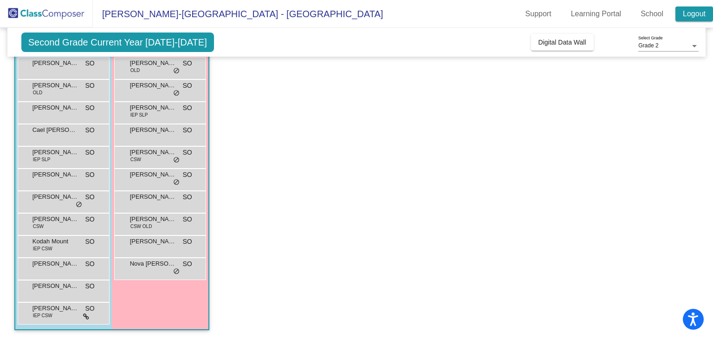
click at [688, 11] on link "Logout" at bounding box center [695, 14] width 38 height 15
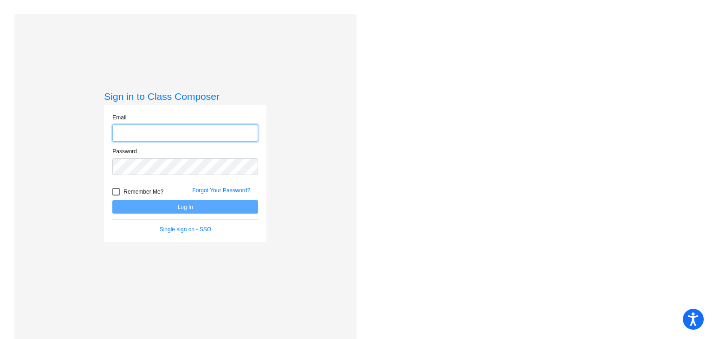
type input "[PERSON_NAME][EMAIL_ADDRESS][DOMAIN_NAME]"
